Goal: Transaction & Acquisition: Purchase product/service

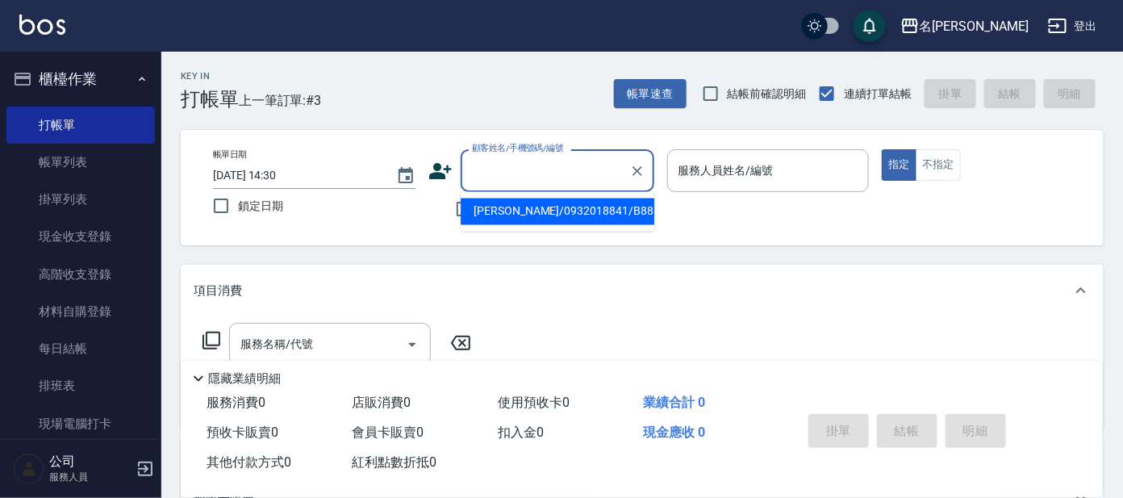
click at [535, 165] on input "顧客姓名/手機號碼/編號" at bounding box center [545, 170] width 155 height 28
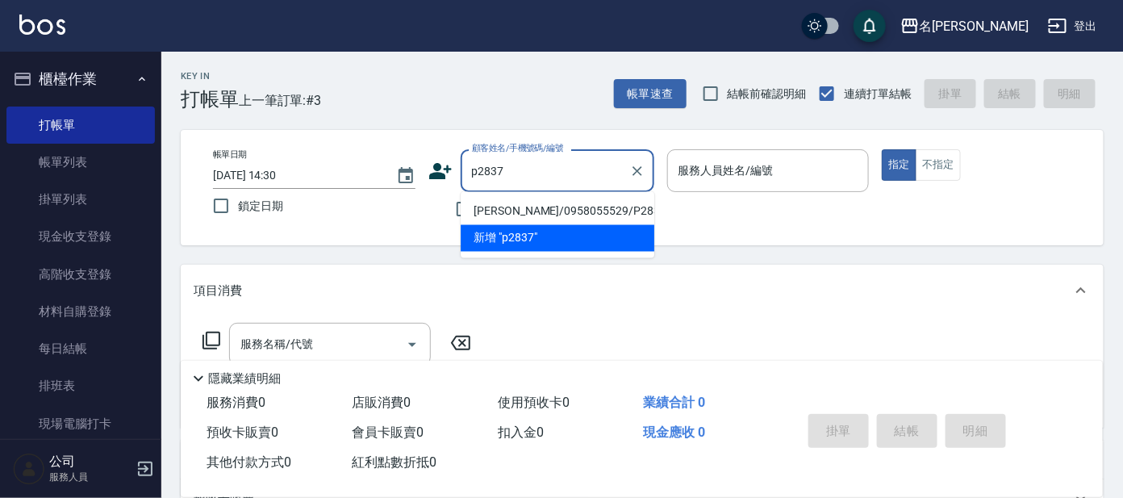
click at [494, 210] on li "[PERSON_NAME]/0958055529/P2837" at bounding box center [557, 211] width 194 height 27
type input "[PERSON_NAME]/0958055529/P2837"
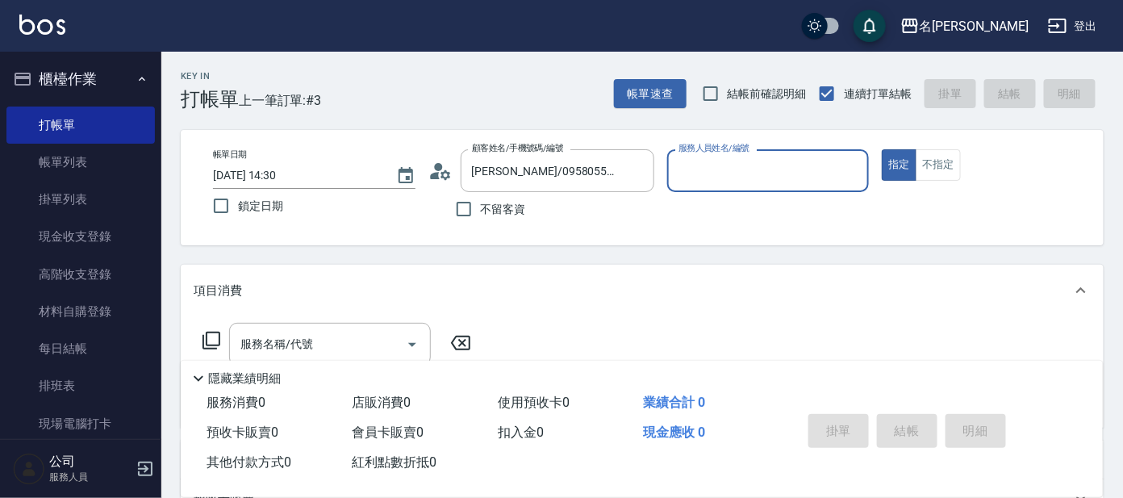
click at [744, 181] on input "服務人員姓名/編號" at bounding box center [768, 170] width 188 height 28
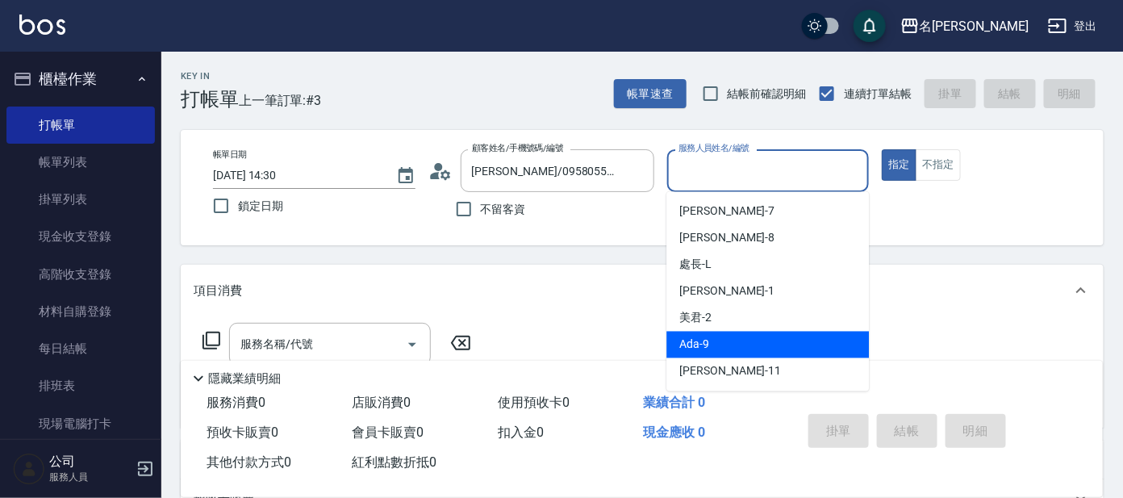
click at [685, 343] on span "Ada -9" at bounding box center [694, 344] width 30 height 17
type input "Ada-9"
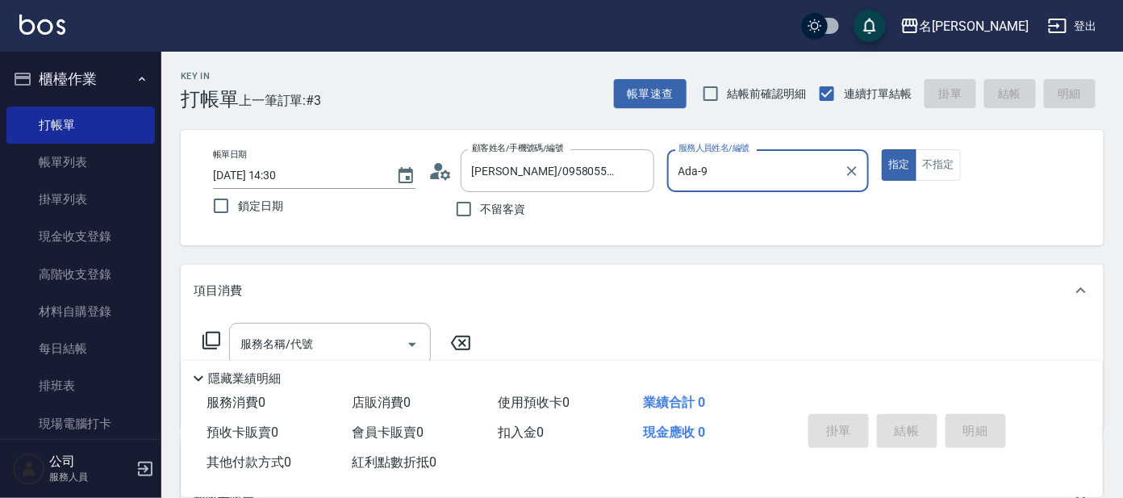
click at [207, 344] on icon at bounding box center [211, 340] width 19 height 19
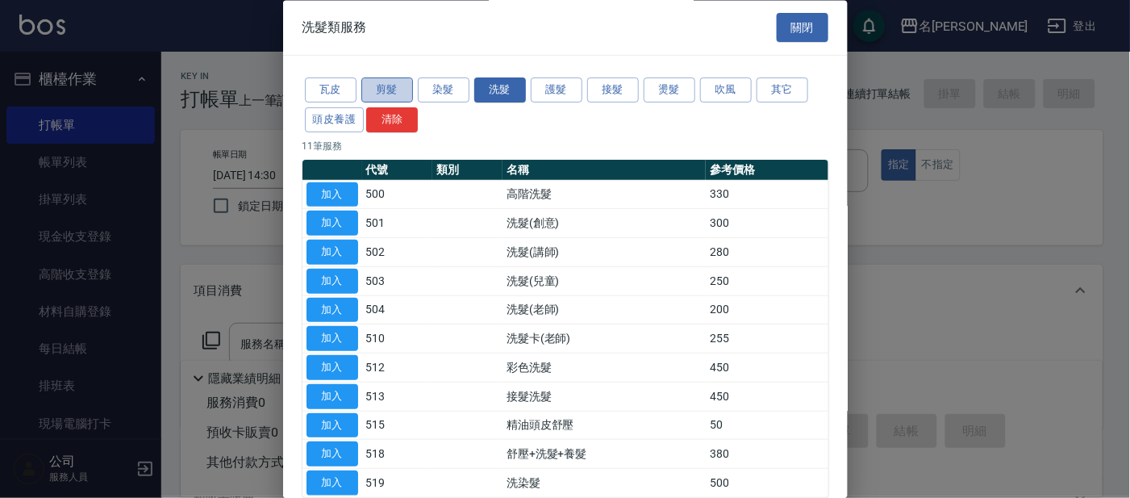
click at [398, 87] on button "剪髮" at bounding box center [387, 90] width 52 height 25
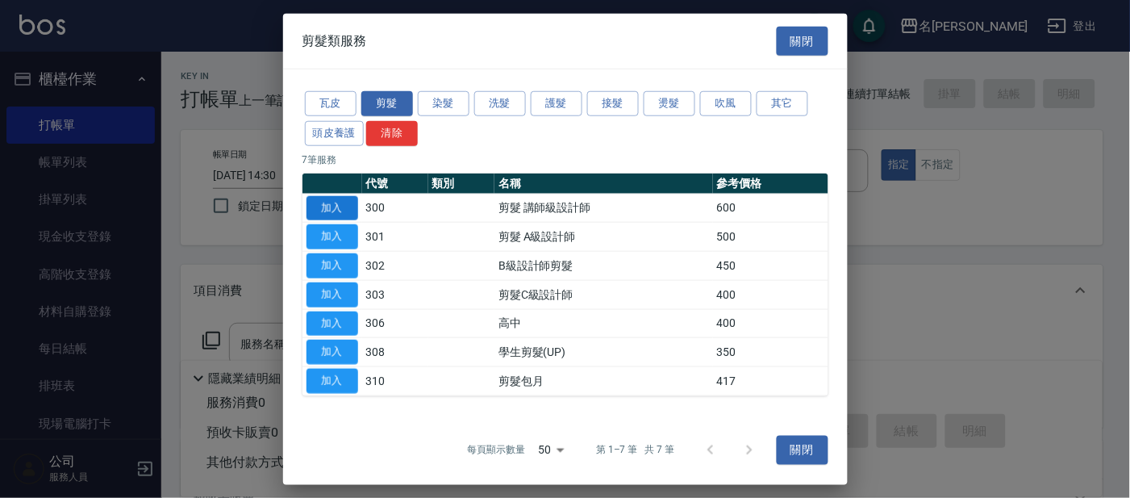
click at [348, 207] on button "加入" at bounding box center [332, 207] width 52 height 25
type input "剪髮 講師級設計師(300)"
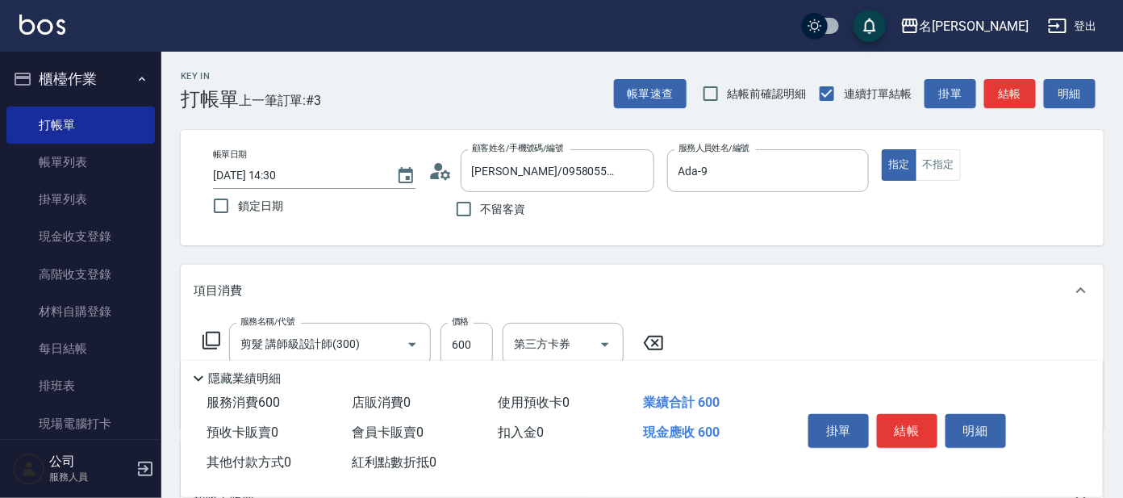
click at [212, 338] on icon at bounding box center [211, 340] width 19 height 19
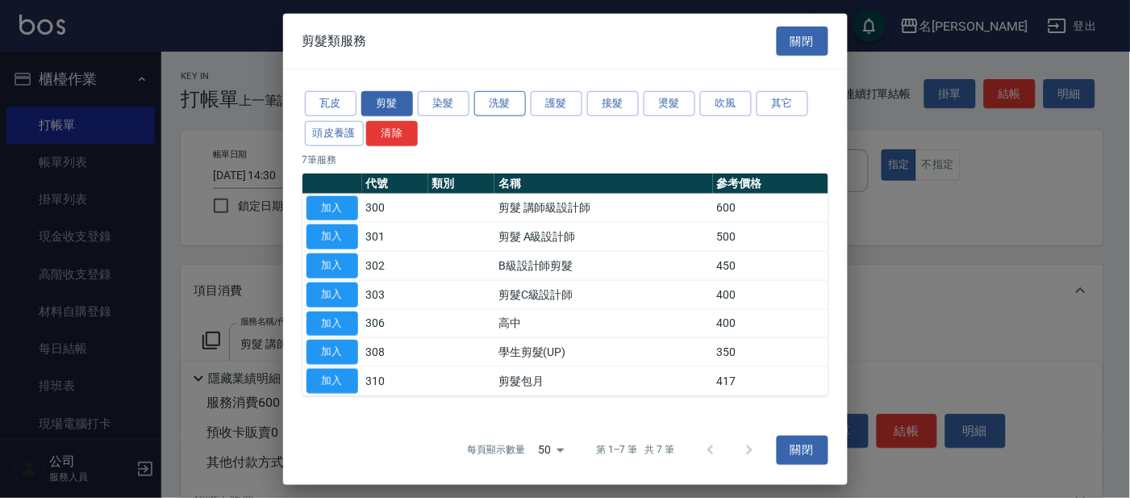
click at [485, 98] on button "洗髮" at bounding box center [500, 103] width 52 height 25
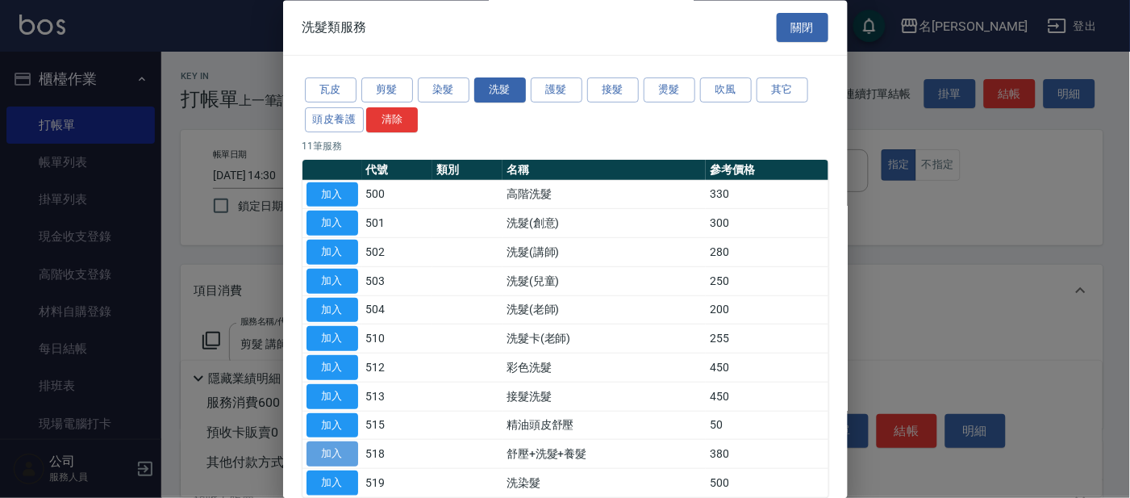
click at [328, 448] on button "加入" at bounding box center [332, 454] width 52 height 25
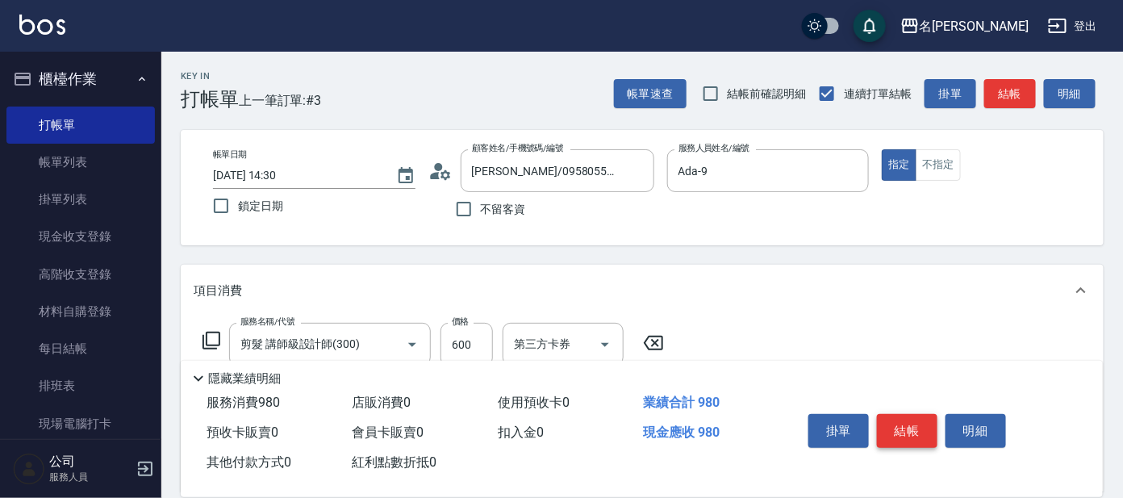
click at [902, 430] on button "結帳" at bounding box center [907, 431] width 60 height 34
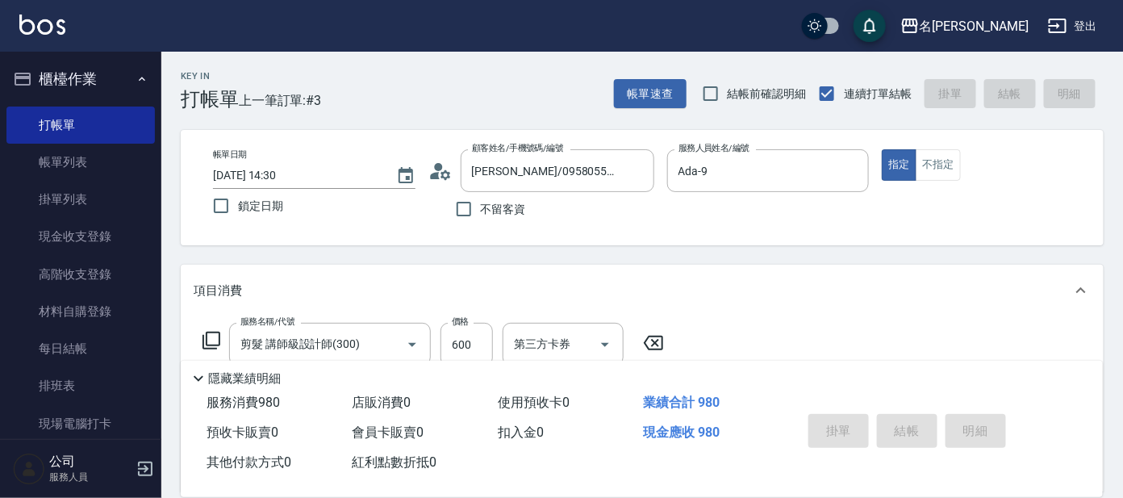
type input "[DATE] 15:06"
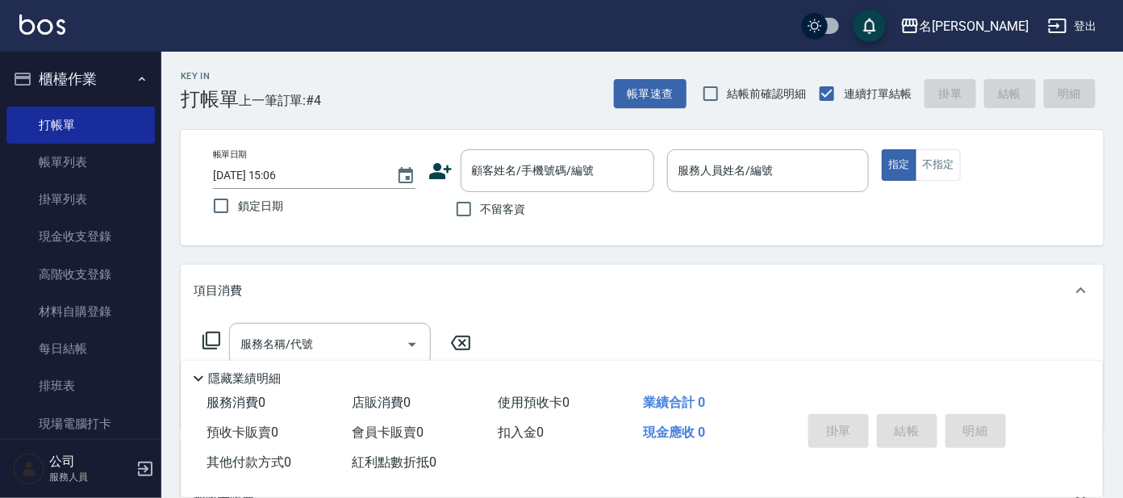
click at [899, 249] on div "Key In 打帳單 上一筆訂單:#4 帳單速查 結帳前確認明細 連續打單結帳 掛單 結帳 明細 帳單日期 [DATE] 15:06 鎖定日期 顧客姓名/手機…" at bounding box center [641, 419] width 961 height 734
click at [562, 165] on input "顧客姓名/手機號碼/編號" at bounding box center [545, 170] width 155 height 28
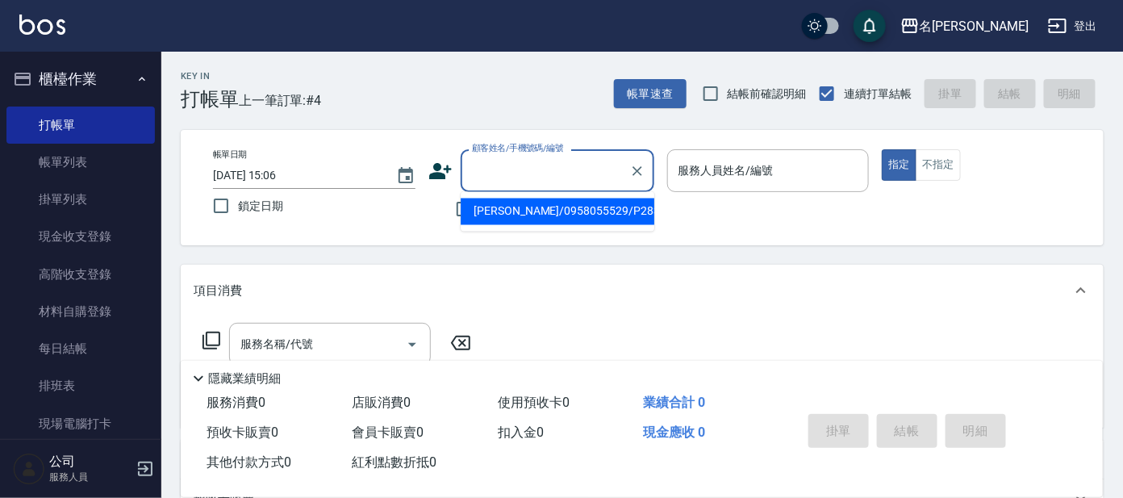
type input "9"
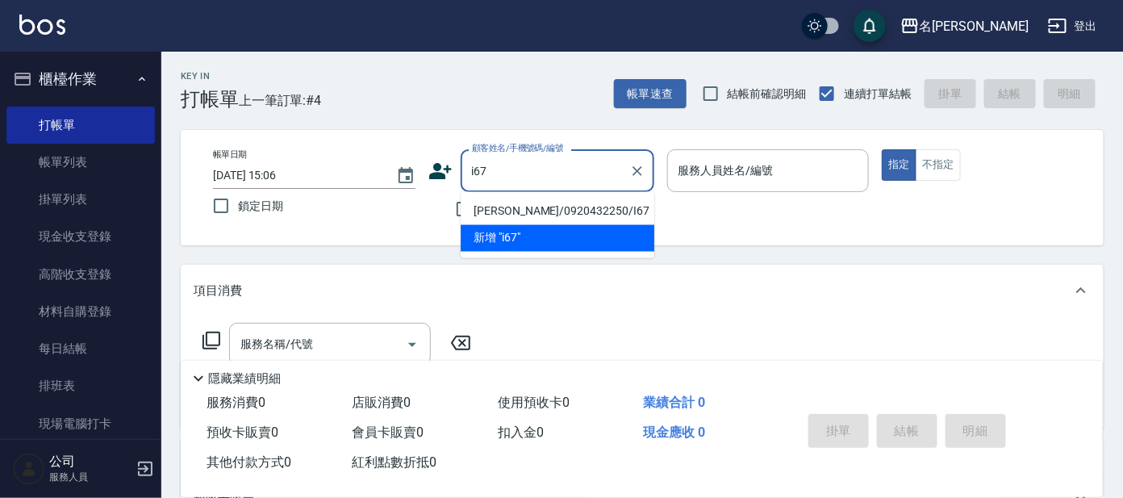
click at [535, 208] on li "[PERSON_NAME]/0920432250/I67" at bounding box center [557, 211] width 194 height 27
type input "[PERSON_NAME]/0920432250/I67"
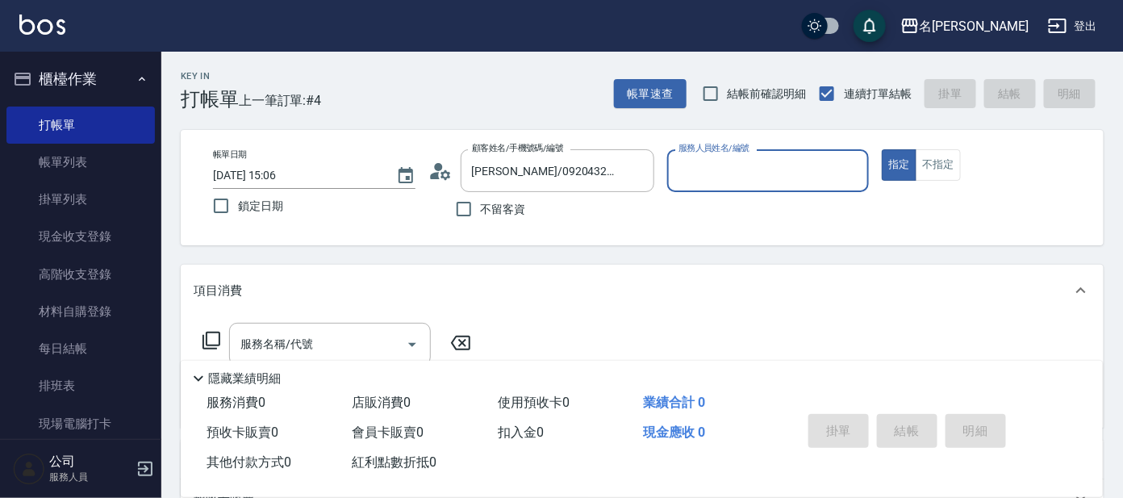
type input "Ada-9"
click at [209, 339] on icon at bounding box center [211, 340] width 19 height 19
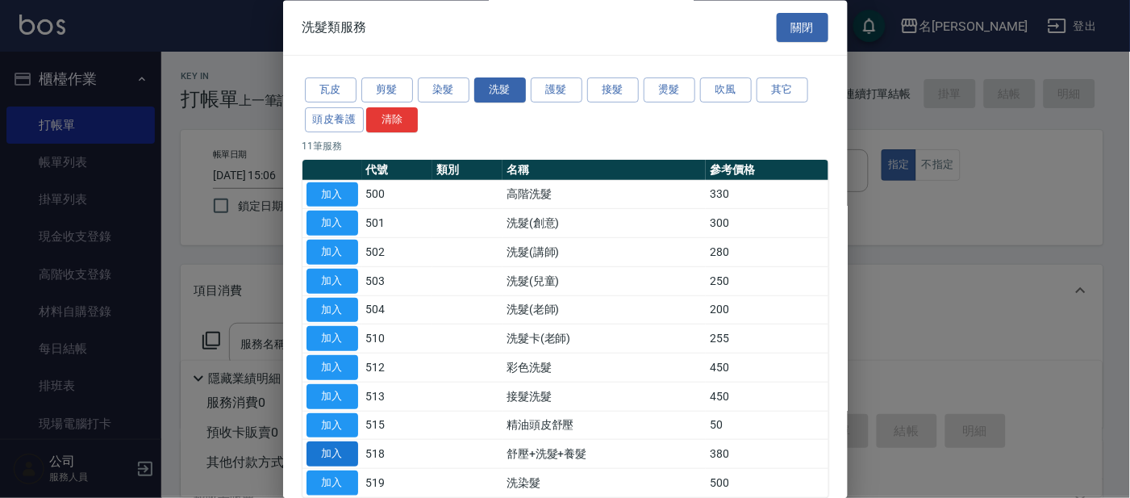
click at [331, 457] on button "加入" at bounding box center [332, 454] width 52 height 25
type input "舒壓+洗髮+養髮(518)"
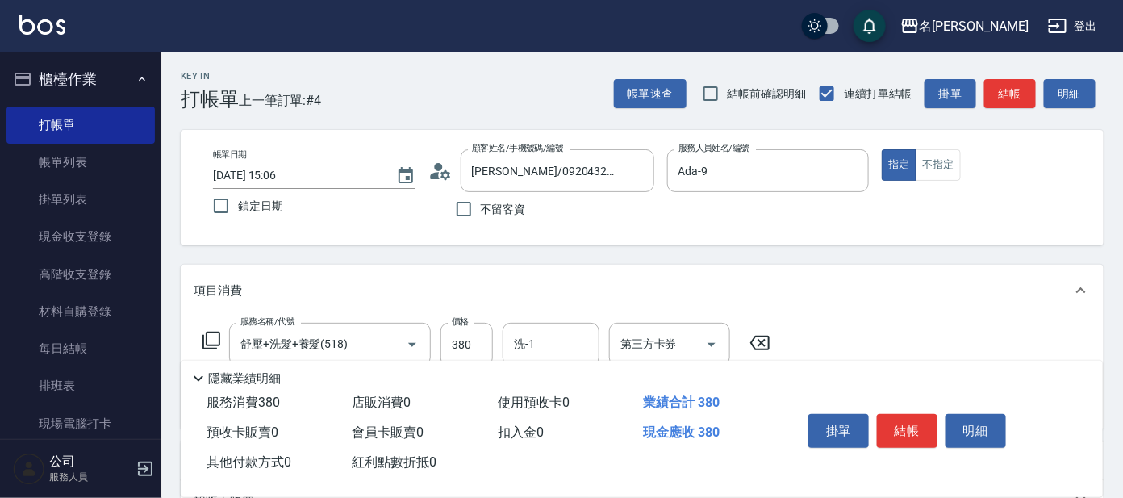
click at [210, 337] on icon at bounding box center [211, 340] width 19 height 19
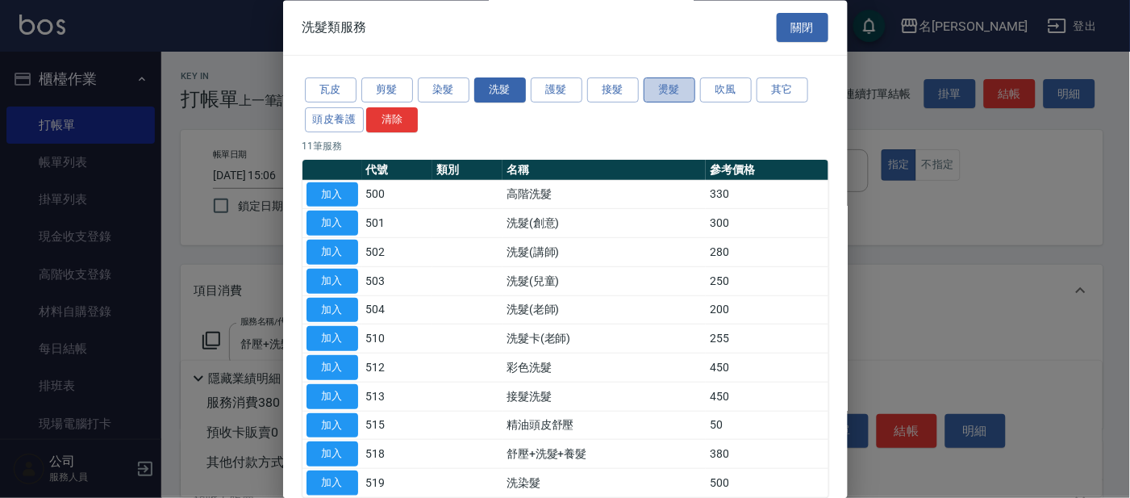
click at [664, 96] on button "燙髮" at bounding box center [670, 90] width 52 height 25
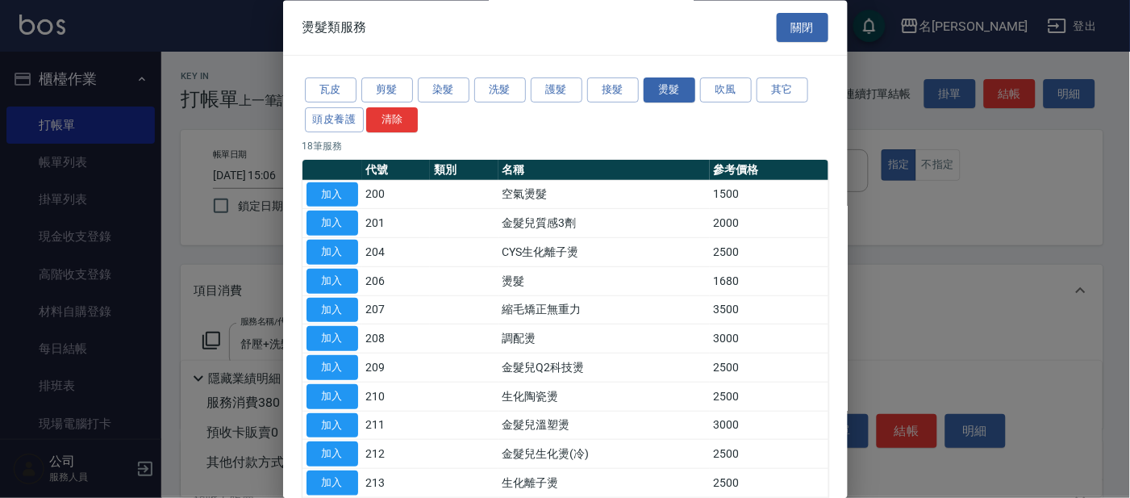
drag, startPoint x: 767, startPoint y: 94, endPoint x: 755, endPoint y: 98, distance: 12.5
click at [766, 94] on button "其它" at bounding box center [782, 90] width 52 height 25
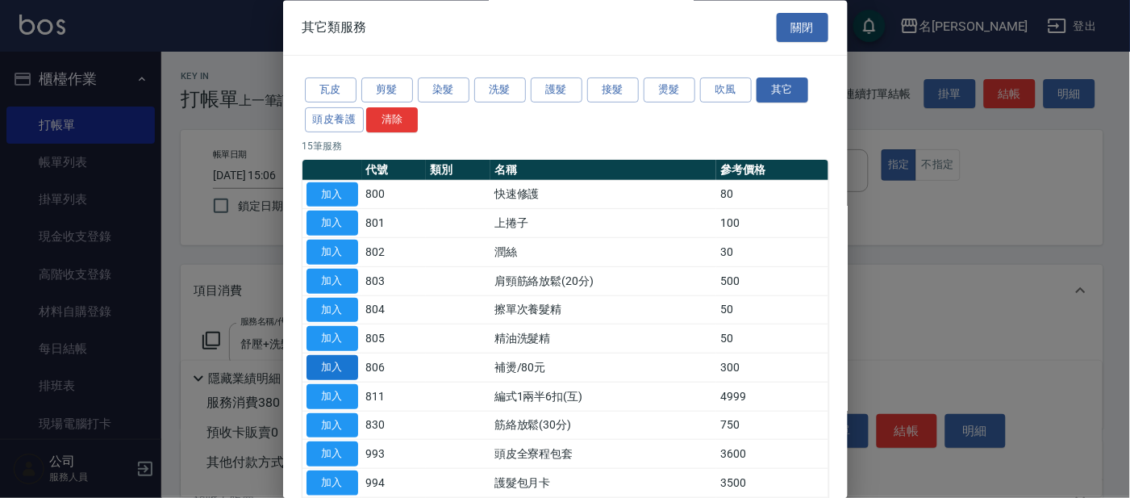
click at [323, 368] on button "加入" at bounding box center [332, 368] width 52 height 25
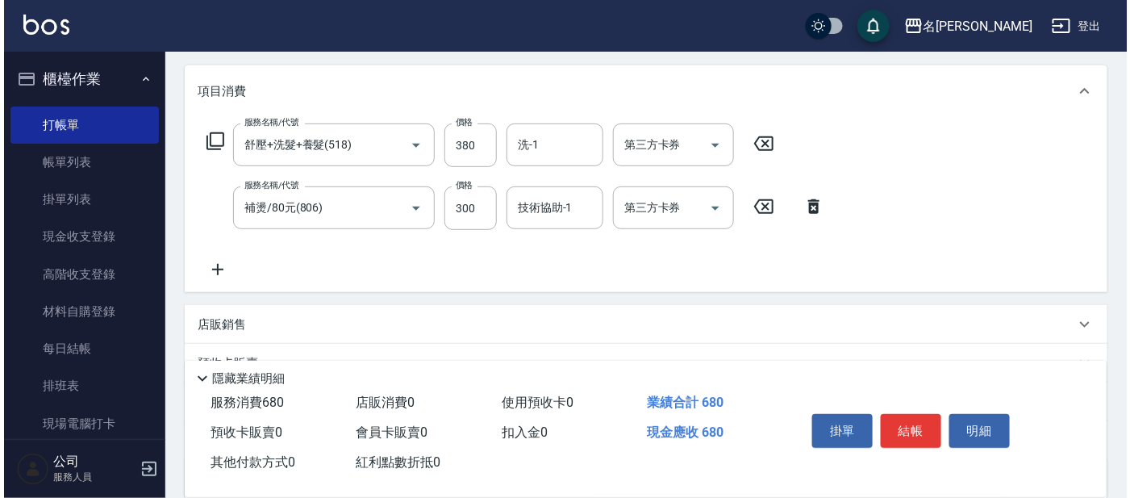
scroll to position [201, 0]
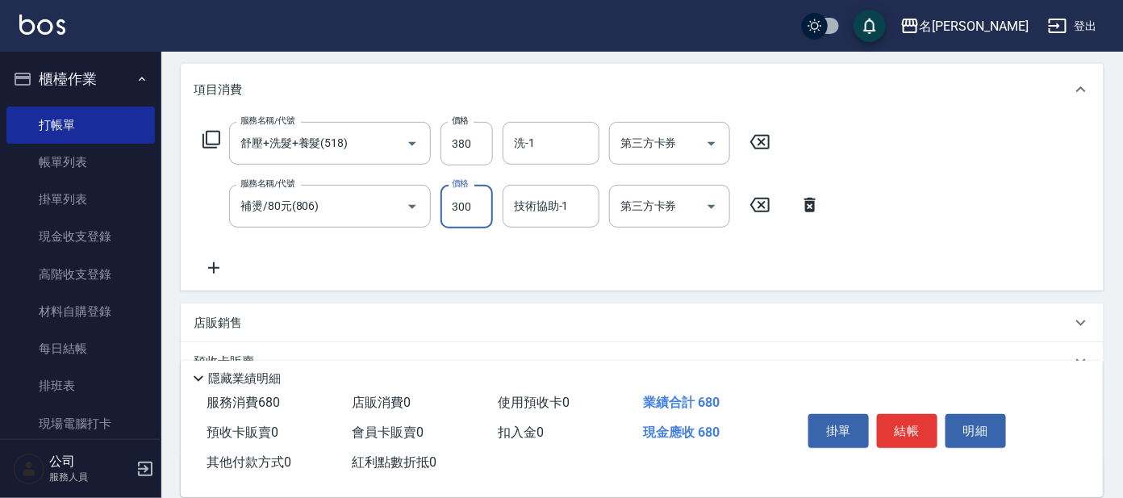
click at [456, 202] on input "300" at bounding box center [466, 207] width 52 height 44
type input "600"
click at [215, 140] on icon at bounding box center [211, 139] width 19 height 19
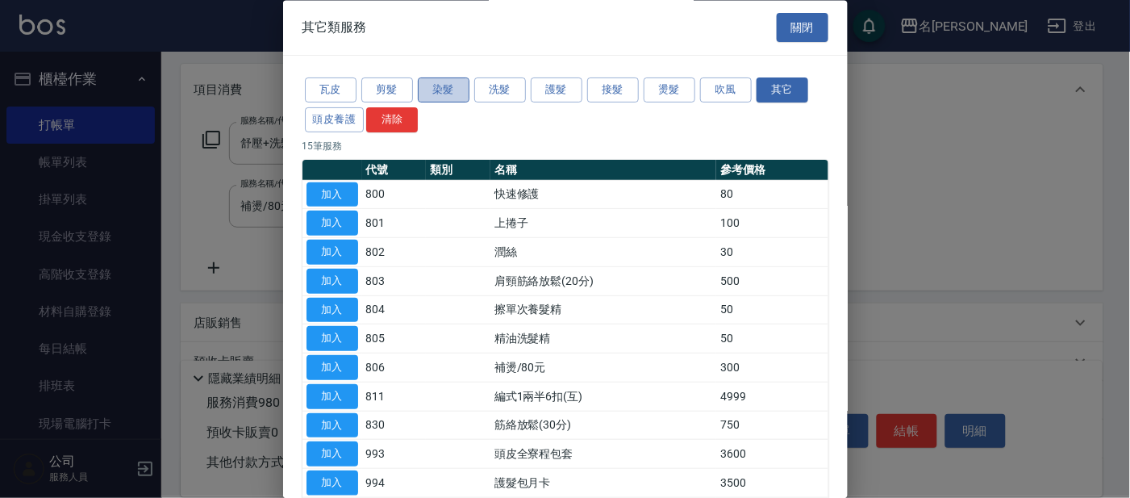
click at [427, 84] on button "染髮" at bounding box center [444, 90] width 52 height 25
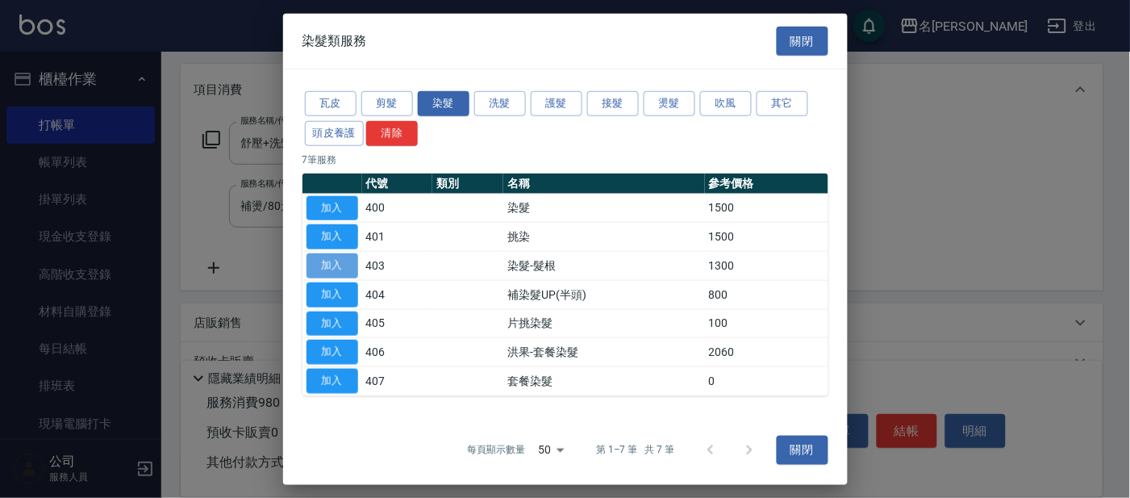
click at [341, 267] on button "加入" at bounding box center [332, 265] width 52 height 25
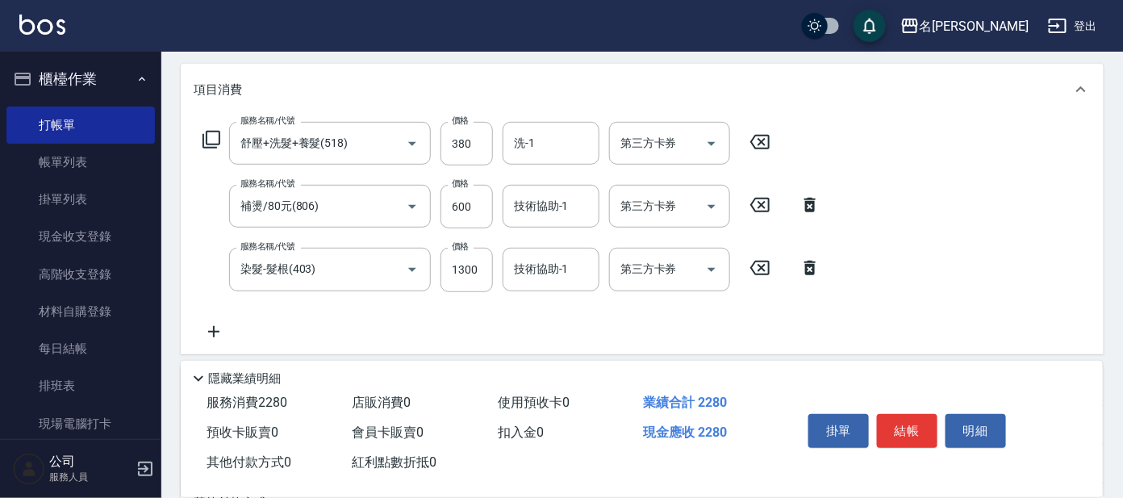
click at [213, 135] on icon at bounding box center [211, 139] width 19 height 19
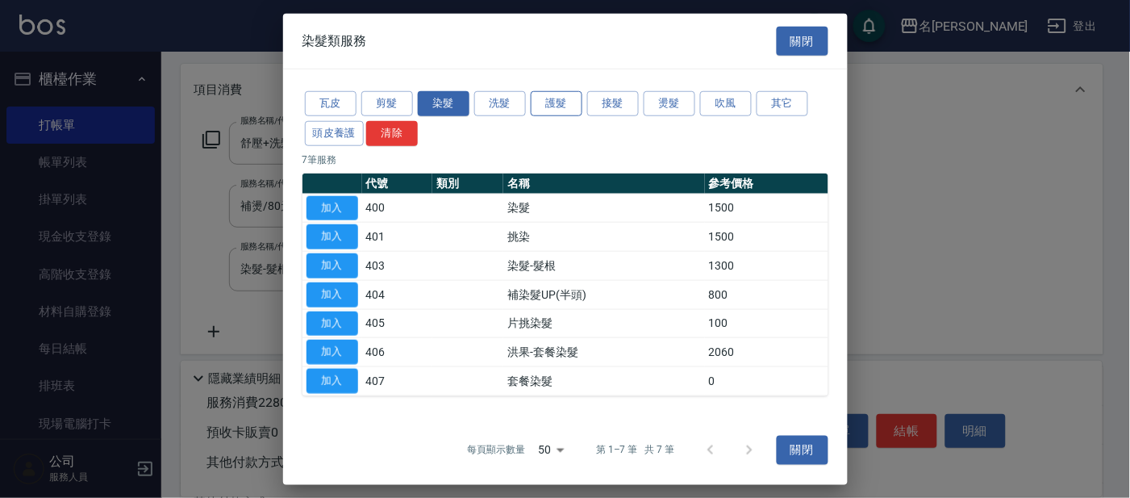
click at [543, 108] on button "護髮" at bounding box center [557, 103] width 52 height 25
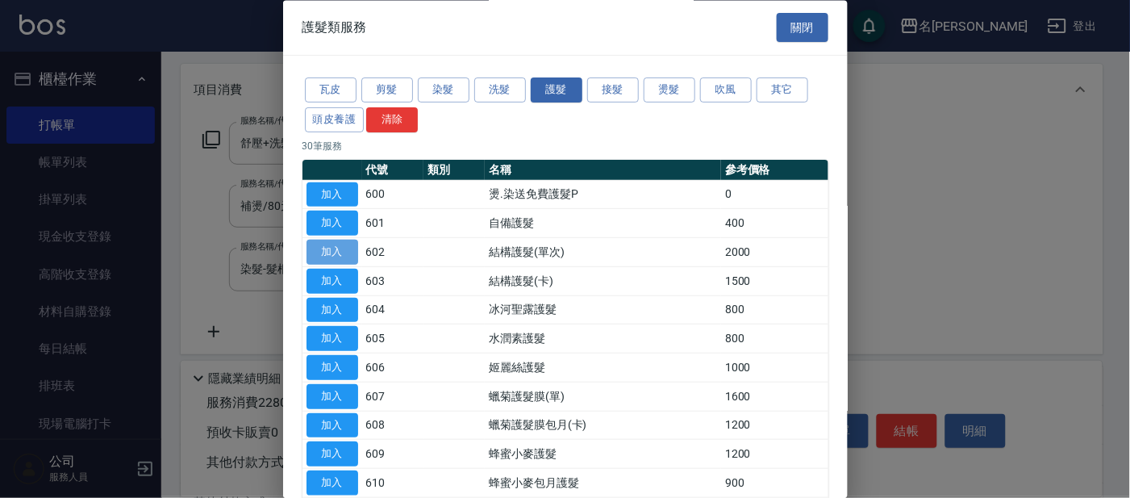
click at [351, 253] on button "加入" at bounding box center [332, 252] width 52 height 25
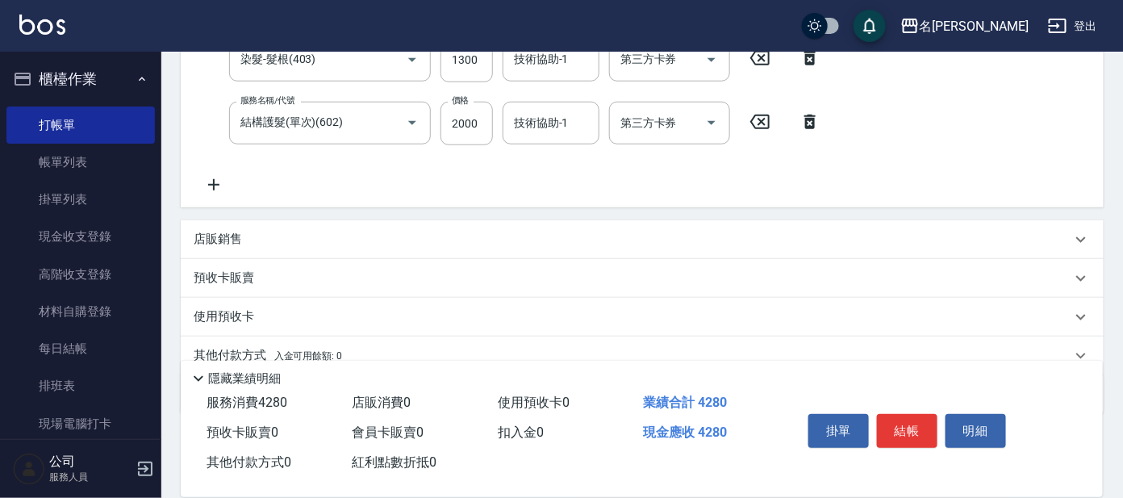
scroll to position [376, 0]
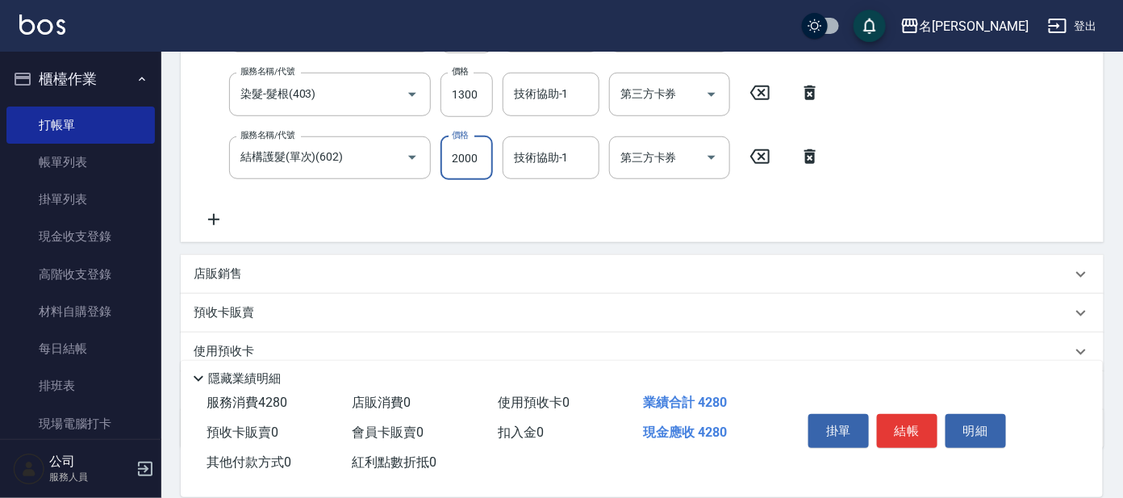
click at [470, 158] on input "2000" at bounding box center [466, 158] width 52 height 44
click at [452, 157] on input "2000" at bounding box center [466, 158] width 52 height 44
click at [469, 156] on input "2000" at bounding box center [466, 158] width 52 height 44
click at [481, 154] on input "2000" at bounding box center [466, 158] width 52 height 44
click at [482, 154] on input "2000" at bounding box center [466, 158] width 52 height 44
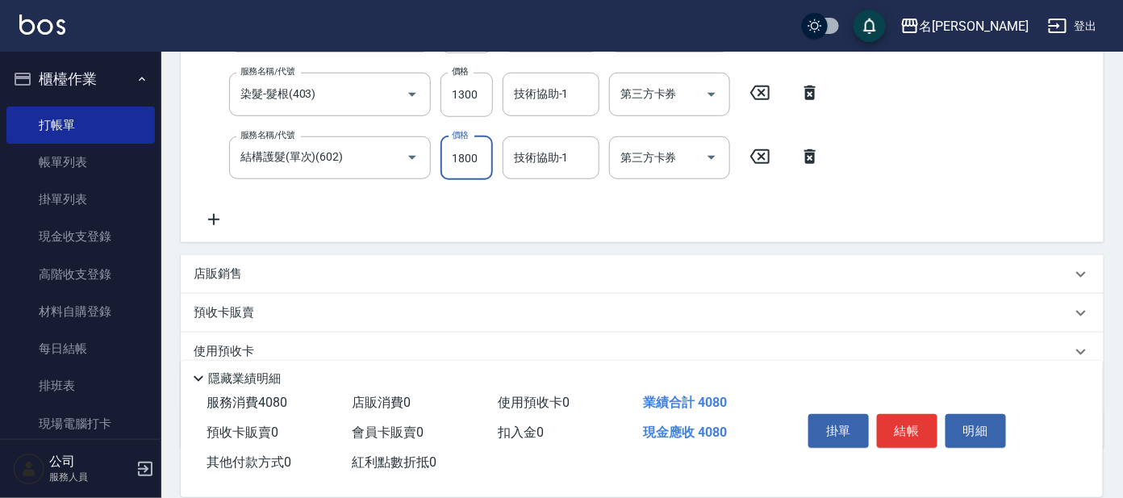
type input "1800"
click at [249, 278] on div "店販銷售" at bounding box center [632, 273] width 877 height 17
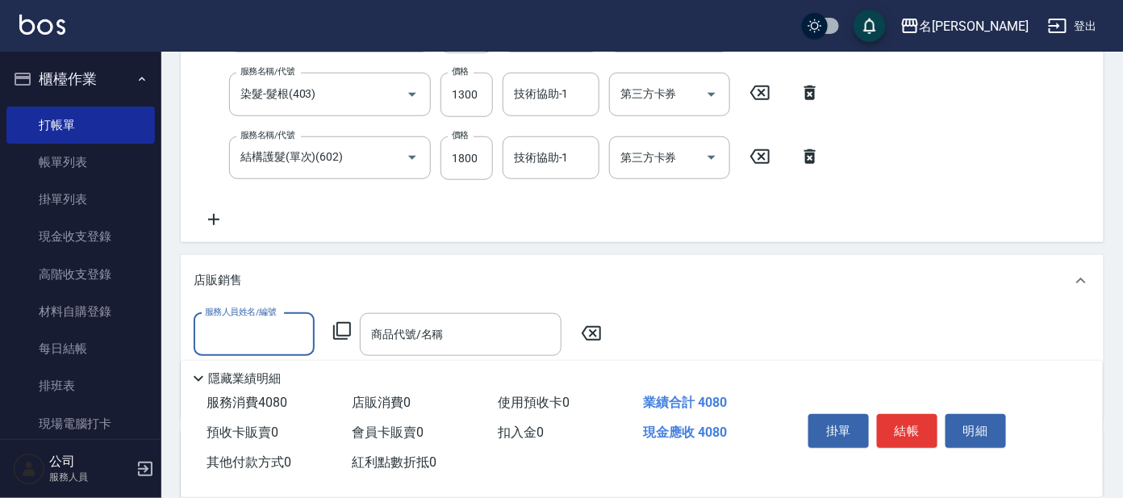
scroll to position [0, 0]
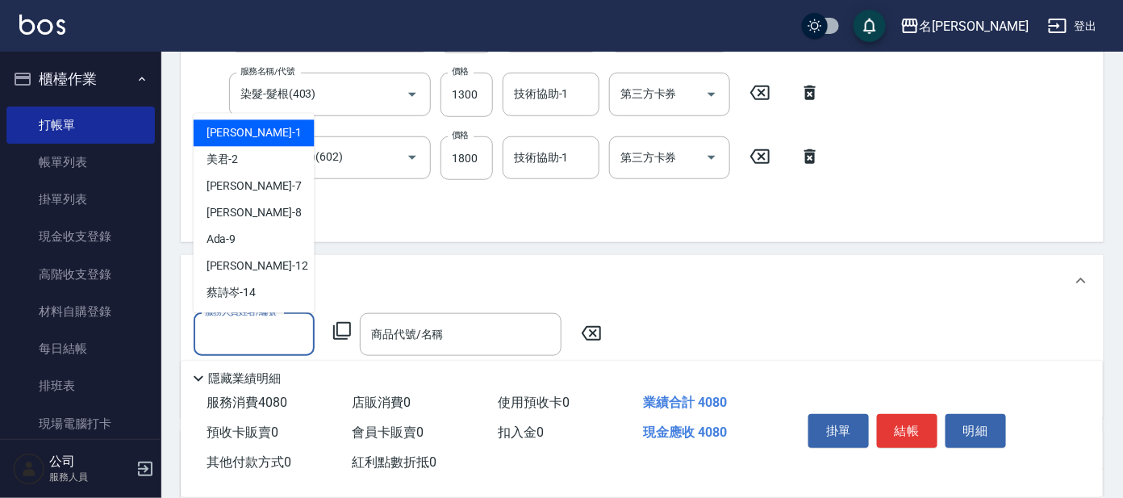
click at [281, 323] on input "服務人員姓名/編號" at bounding box center [254, 334] width 106 height 28
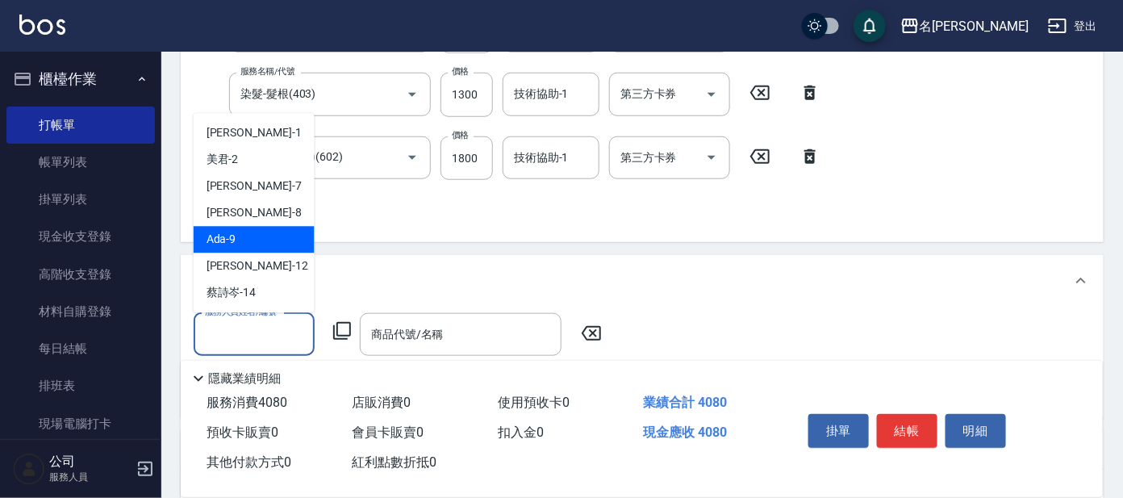
click at [248, 245] on div "Ada -9" at bounding box center [254, 240] width 121 height 27
type input "Ada-9"
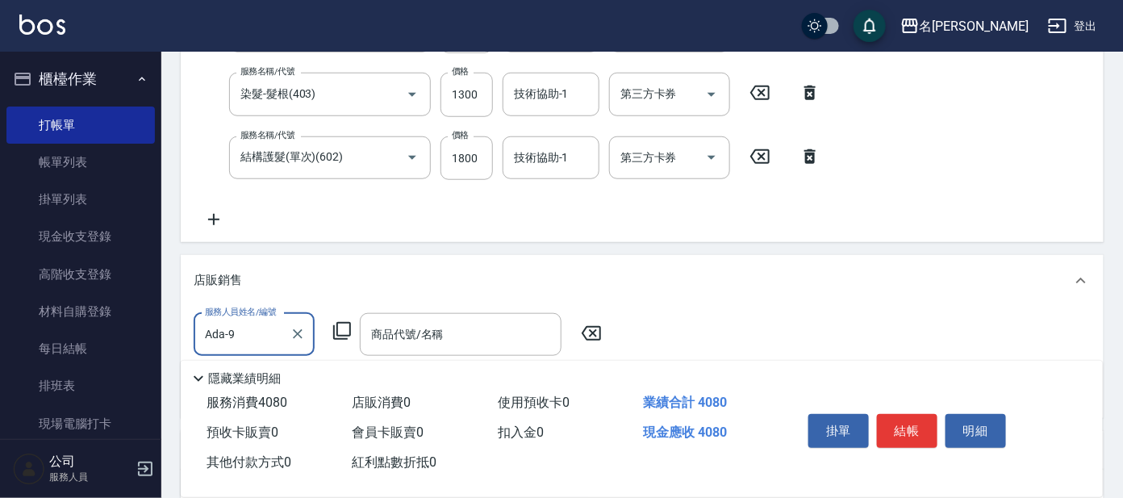
click at [340, 330] on icon at bounding box center [341, 330] width 19 height 19
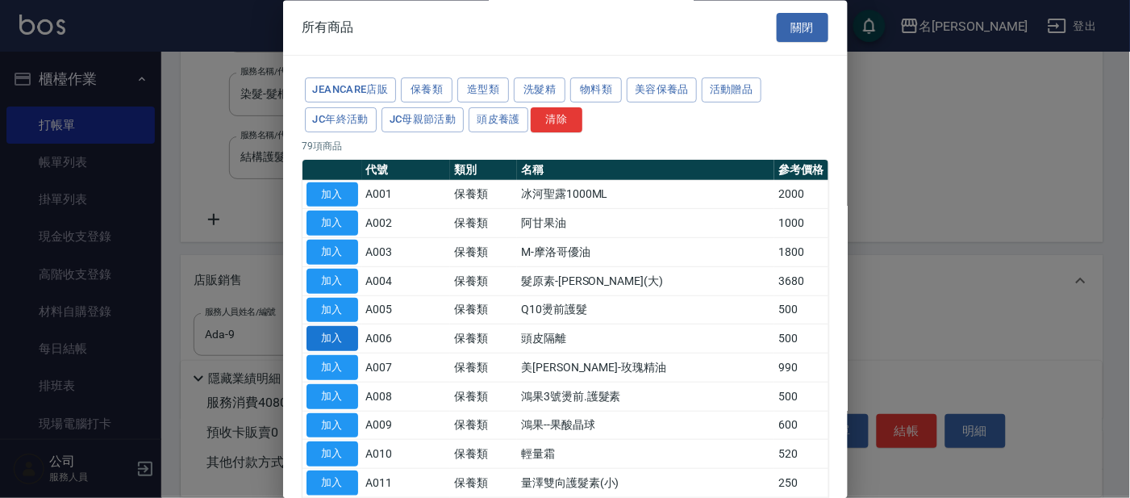
click at [340, 331] on button "加入" at bounding box center [332, 339] width 52 height 25
type input "頭皮隔離"
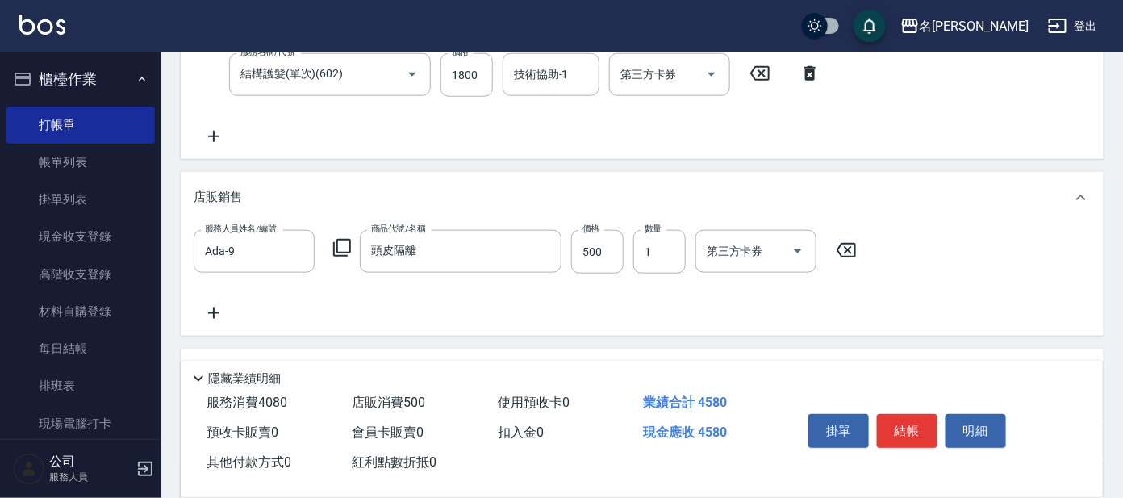
scroll to position [477, 0]
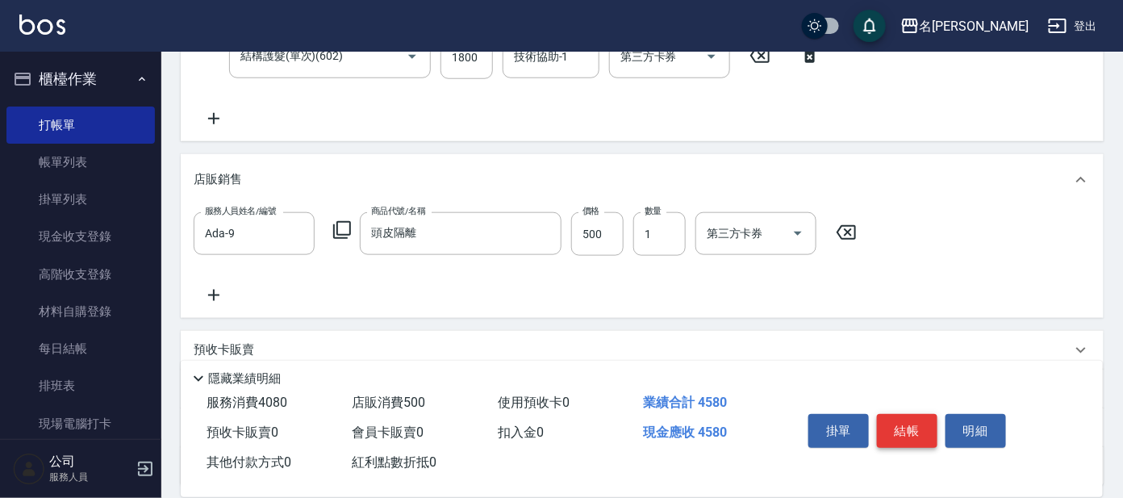
click at [914, 430] on button "結帳" at bounding box center [907, 431] width 60 height 34
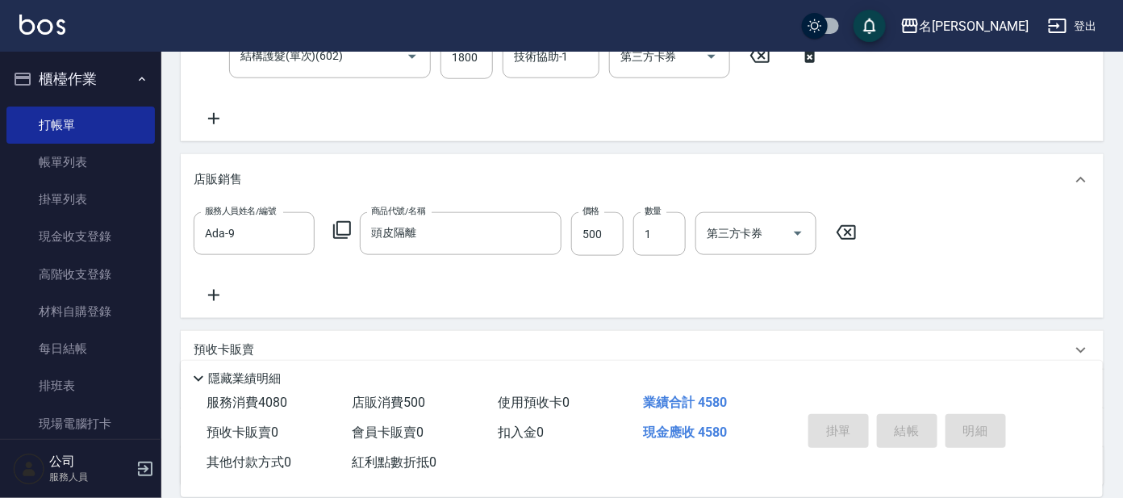
type input "[DATE] 15:36"
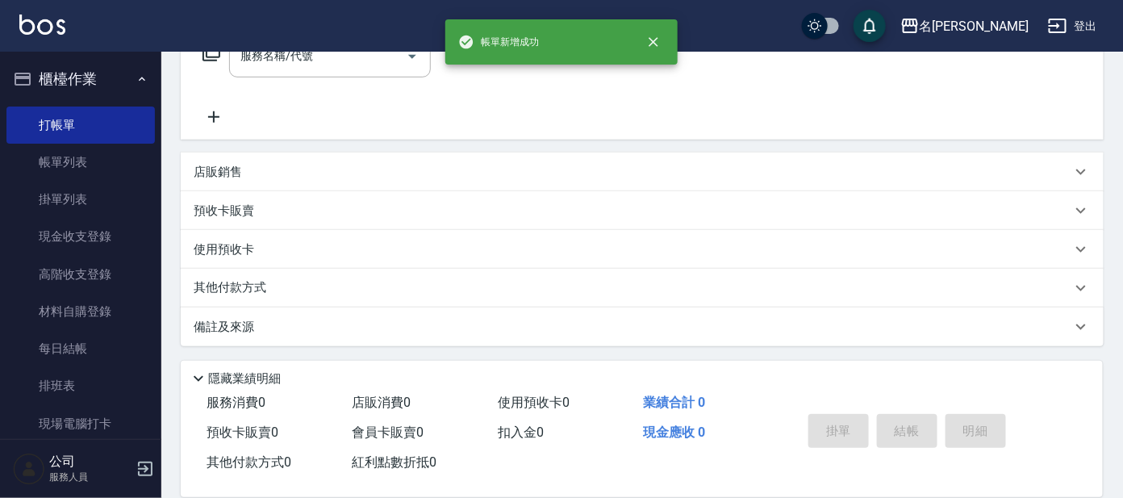
scroll to position [0, 0]
